Goal: Find contact information: Find contact information

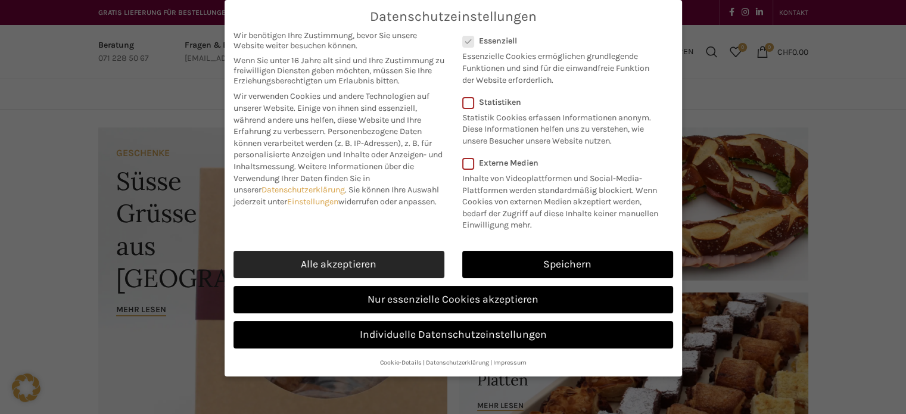
click at [378, 261] on link "Alle akzeptieren" at bounding box center [339, 264] width 211 height 27
checkbox input "true"
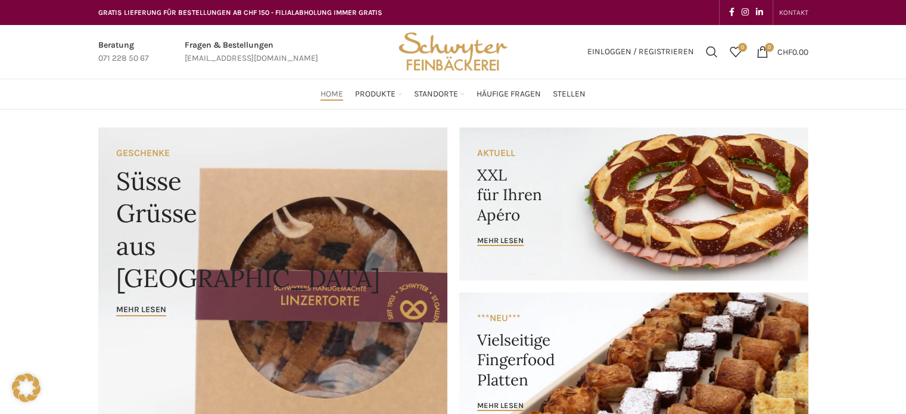
click at [799, 9] on span "KONTAKT" at bounding box center [794, 12] width 29 height 8
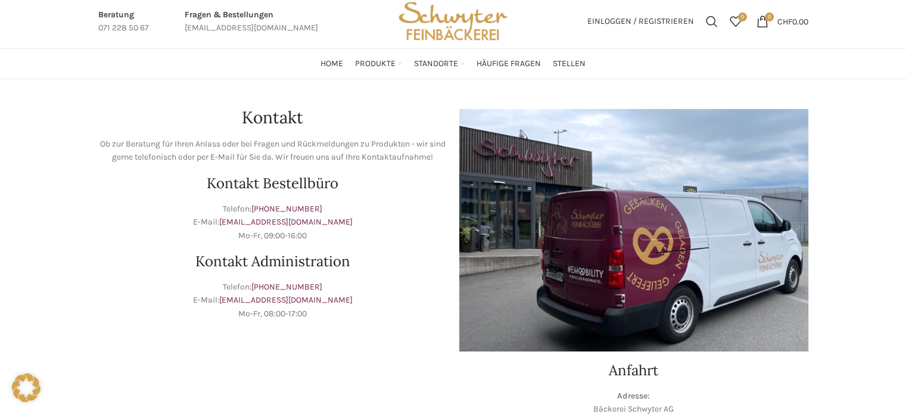
scroll to position [60, 0]
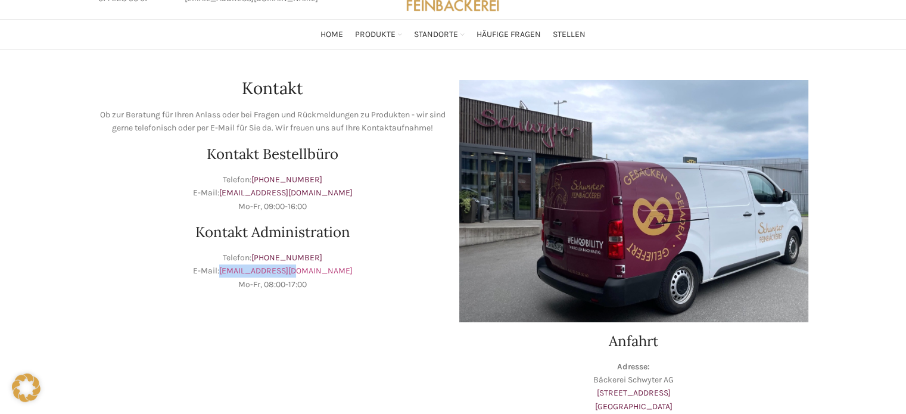
drag, startPoint x: 330, startPoint y: 275, endPoint x: 250, endPoint y: 275, distance: 79.3
click at [250, 275] on p "Telefon: [PHONE_NUMBER] E-Mail: [EMAIL_ADDRESS][DOMAIN_NAME] Mo-Fr, 08:00-17:00" at bounding box center [272, 272] width 349 height 40
copy link "info@schwyter.com"
